Goal: Task Accomplishment & Management: Manage account settings

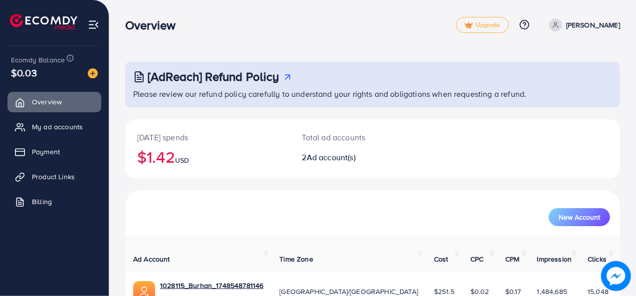
scroll to position [86, 0]
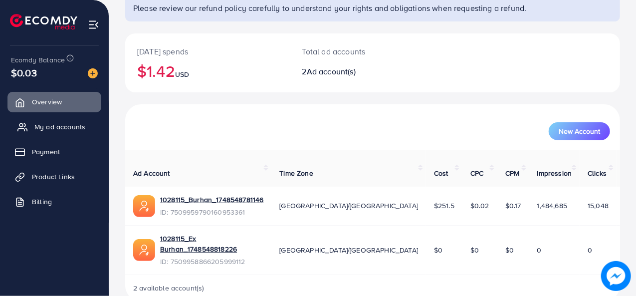
click at [38, 128] on span "My ad accounts" at bounding box center [59, 127] width 51 height 10
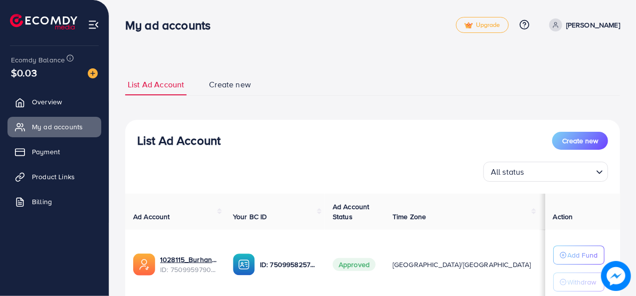
click at [549, 20] on span at bounding box center [555, 24] width 13 height 13
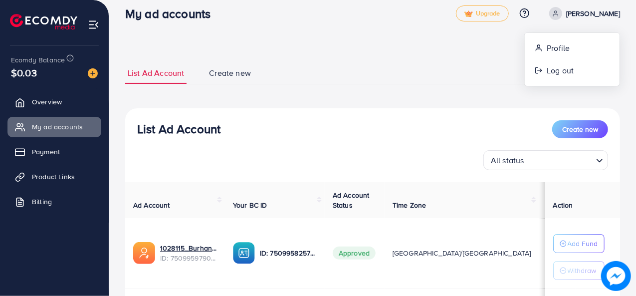
scroll to position [10, 0]
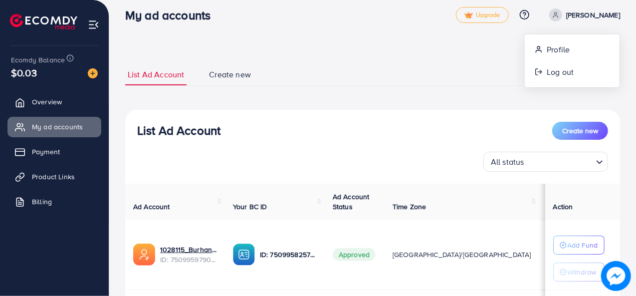
click at [552, 17] on span at bounding box center [555, 14] width 13 height 13
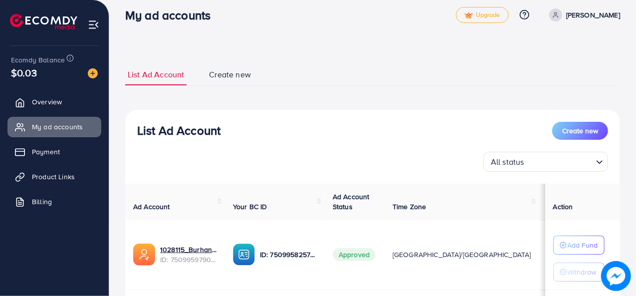
click at [553, 16] on icon at bounding box center [555, 17] width 4 height 2
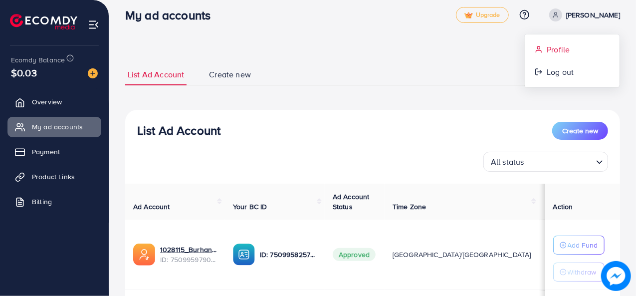
click at [550, 45] on span "Profile" at bounding box center [558, 49] width 23 height 12
select select "********"
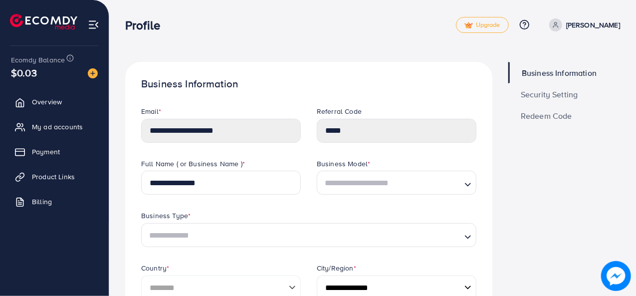
click at [552, 90] on span "Security Setting" at bounding box center [549, 94] width 57 height 8
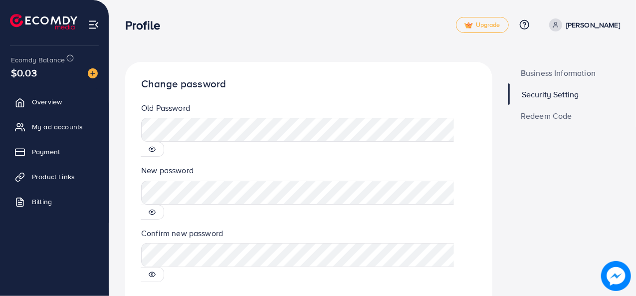
click at [156, 146] on icon at bounding box center [152, 149] width 7 height 7
click at [156, 209] on icon at bounding box center [152, 212] width 7 height 7
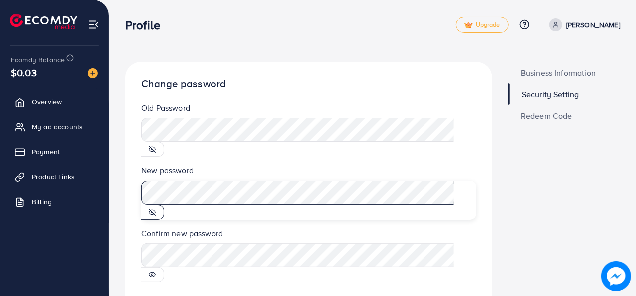
click at [117, 182] on div "**********" at bounding box center [372, 182] width 527 height 364
click at [115, 178] on div "**********" at bounding box center [372, 182] width 527 height 364
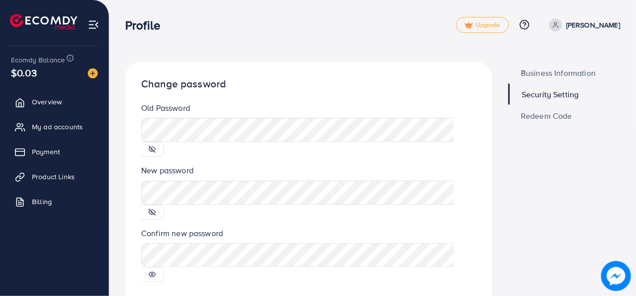
click at [156, 272] on icon at bounding box center [152, 274] width 6 height 4
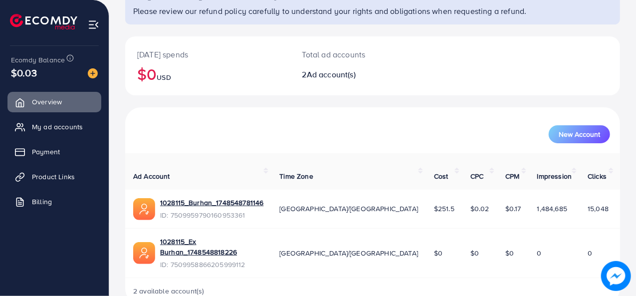
scroll to position [86, 0]
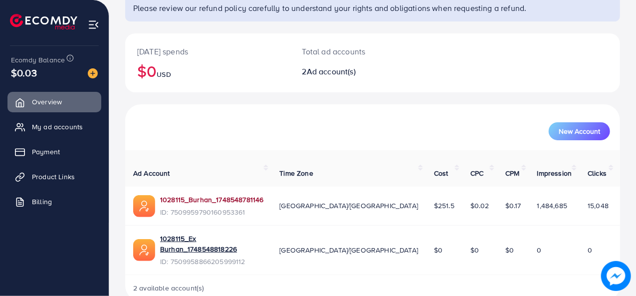
click at [241, 195] on link "1028115_Burhan_1748548781146" at bounding box center [211, 200] width 103 height 10
